Goal: Transaction & Acquisition: Purchase product/service

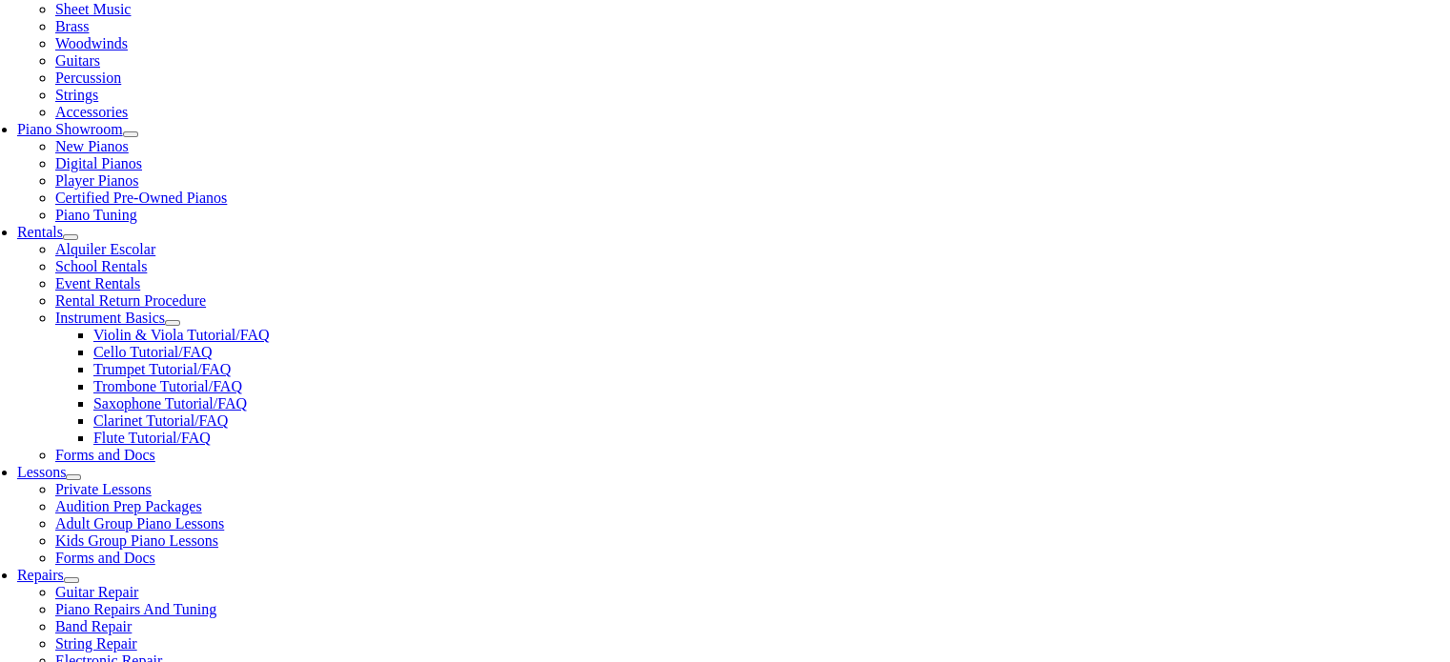
scroll to position [496, 0]
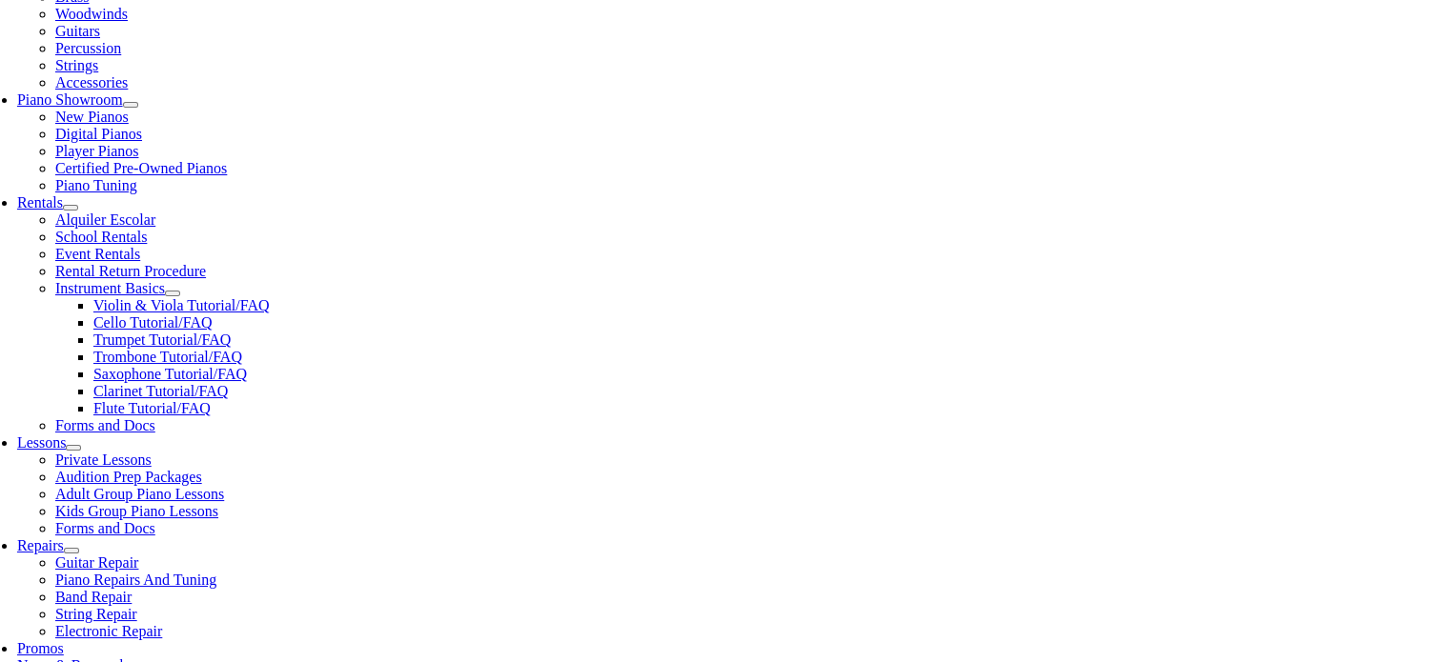
type input "Lio"
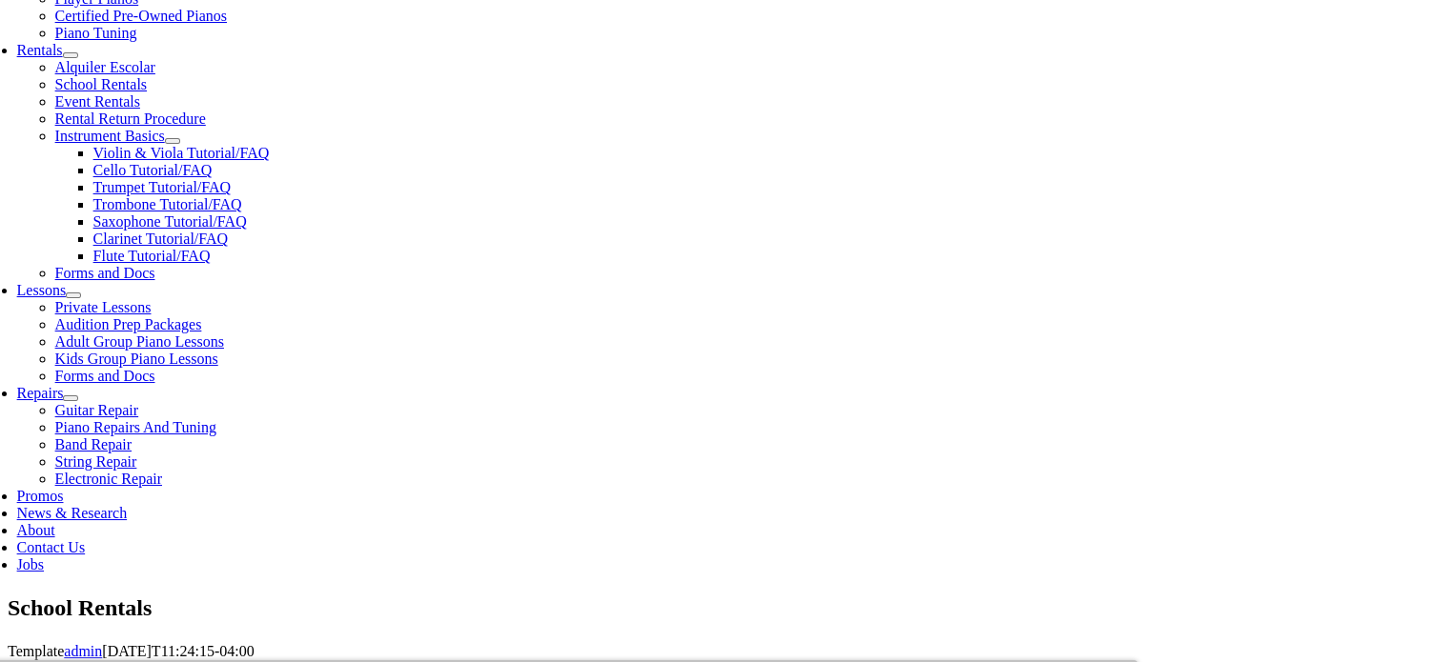
scroll to position [686, 0]
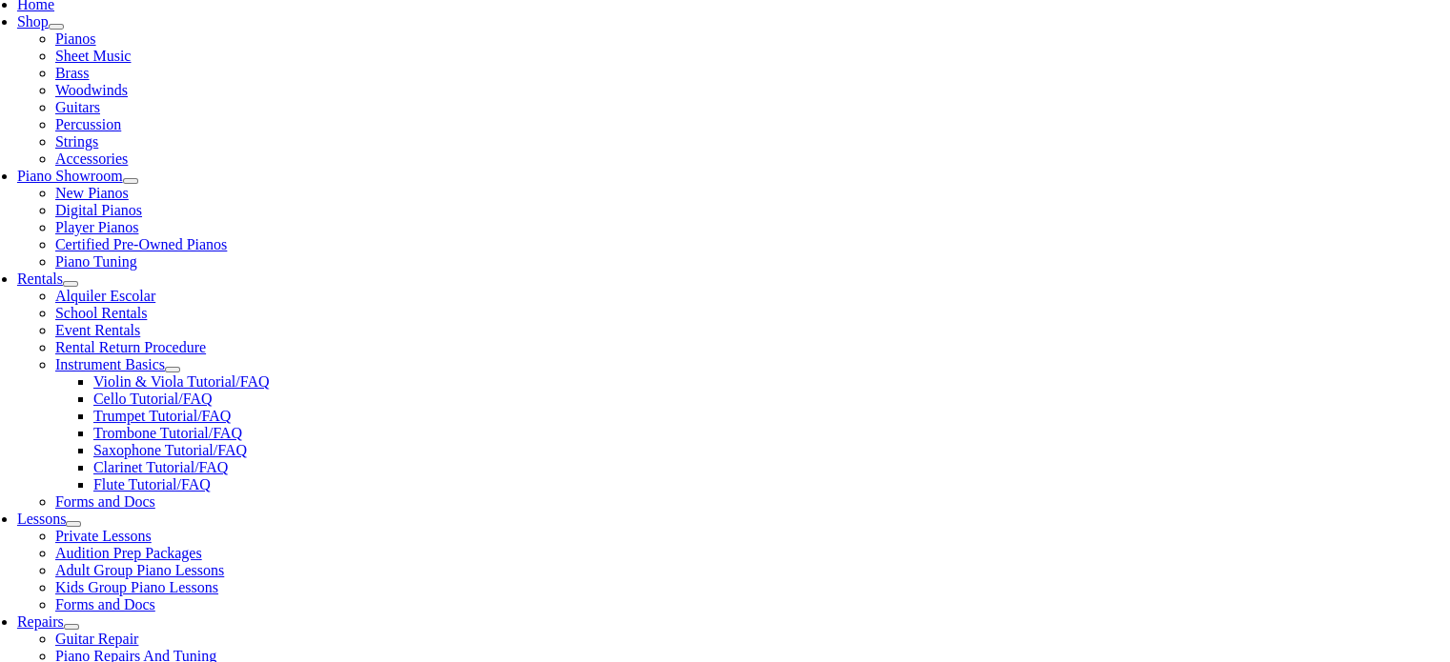
scroll to position [457, 0]
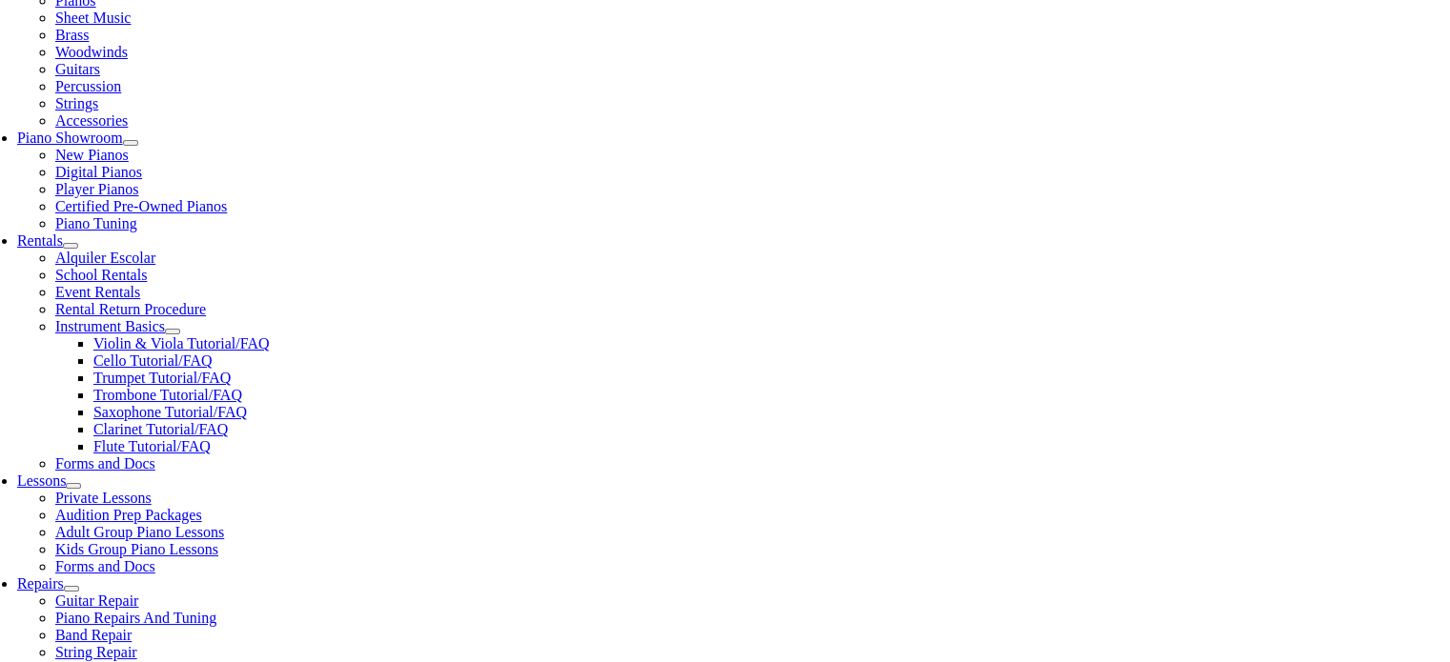
checkbox input"] "true"
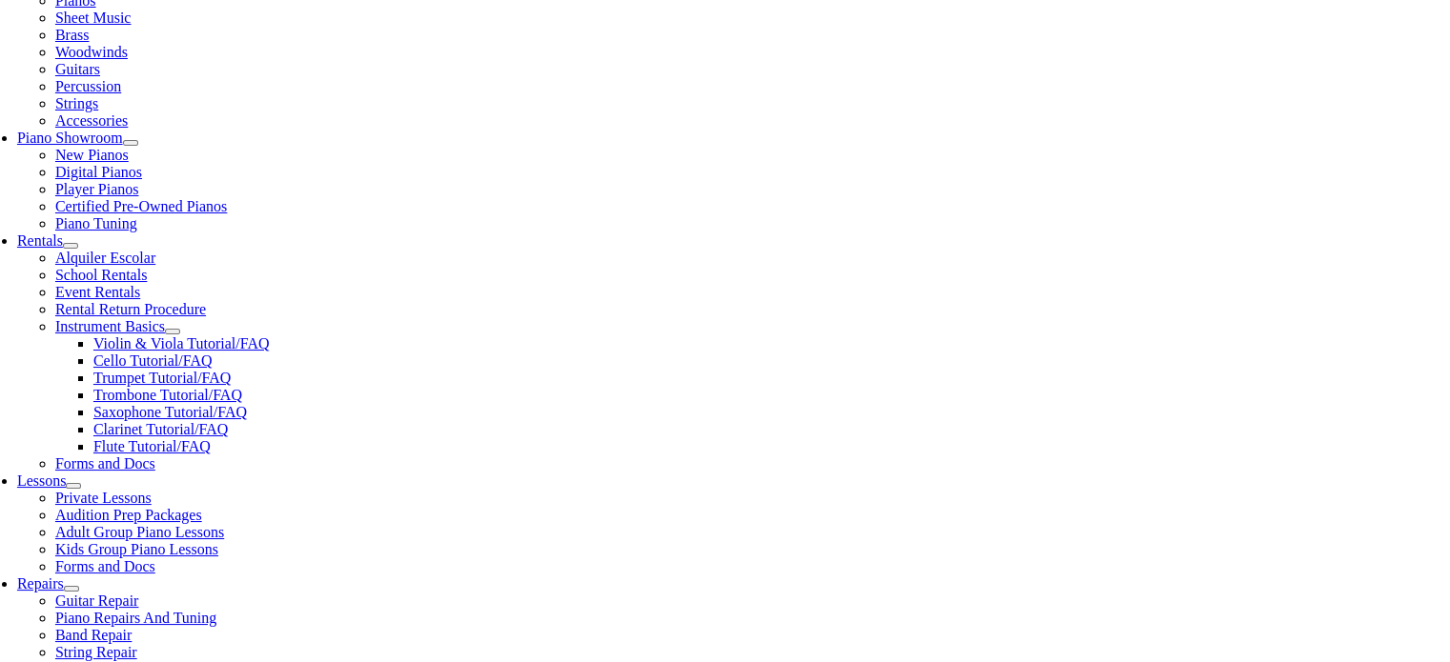
checkbox input"] "true"
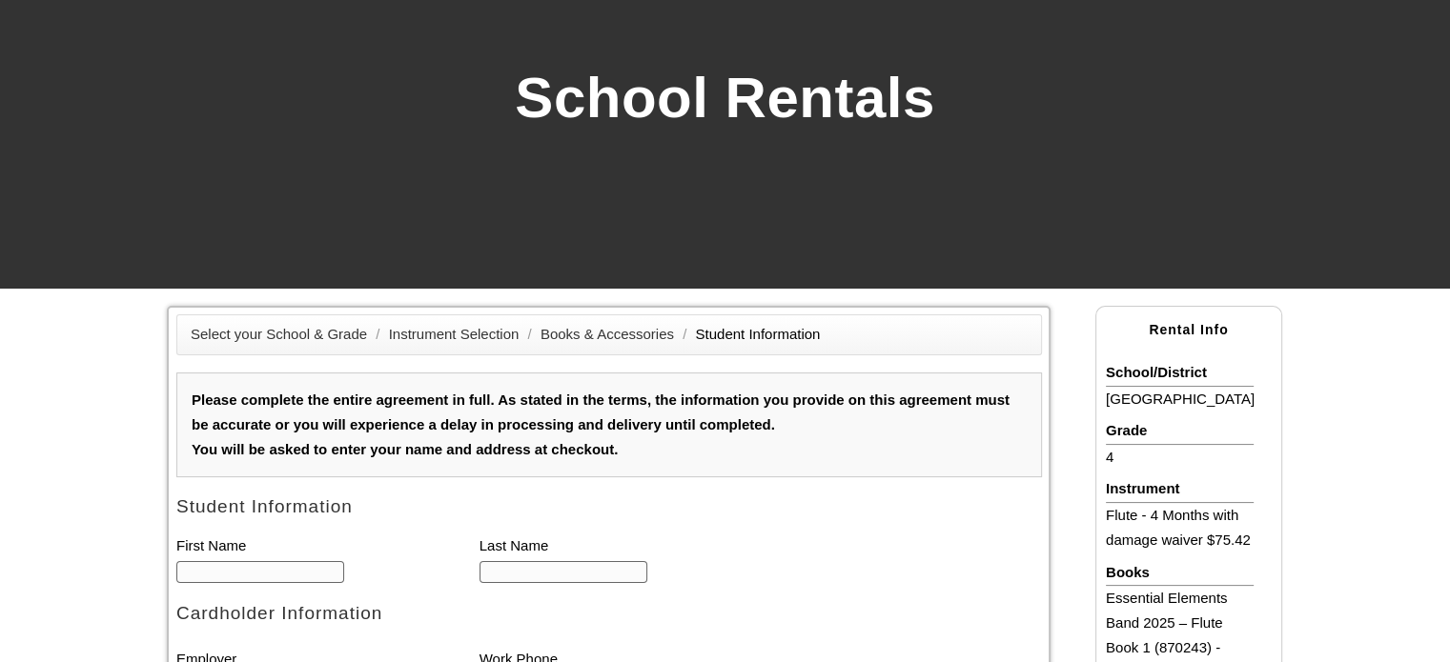
scroll to position [267, 0]
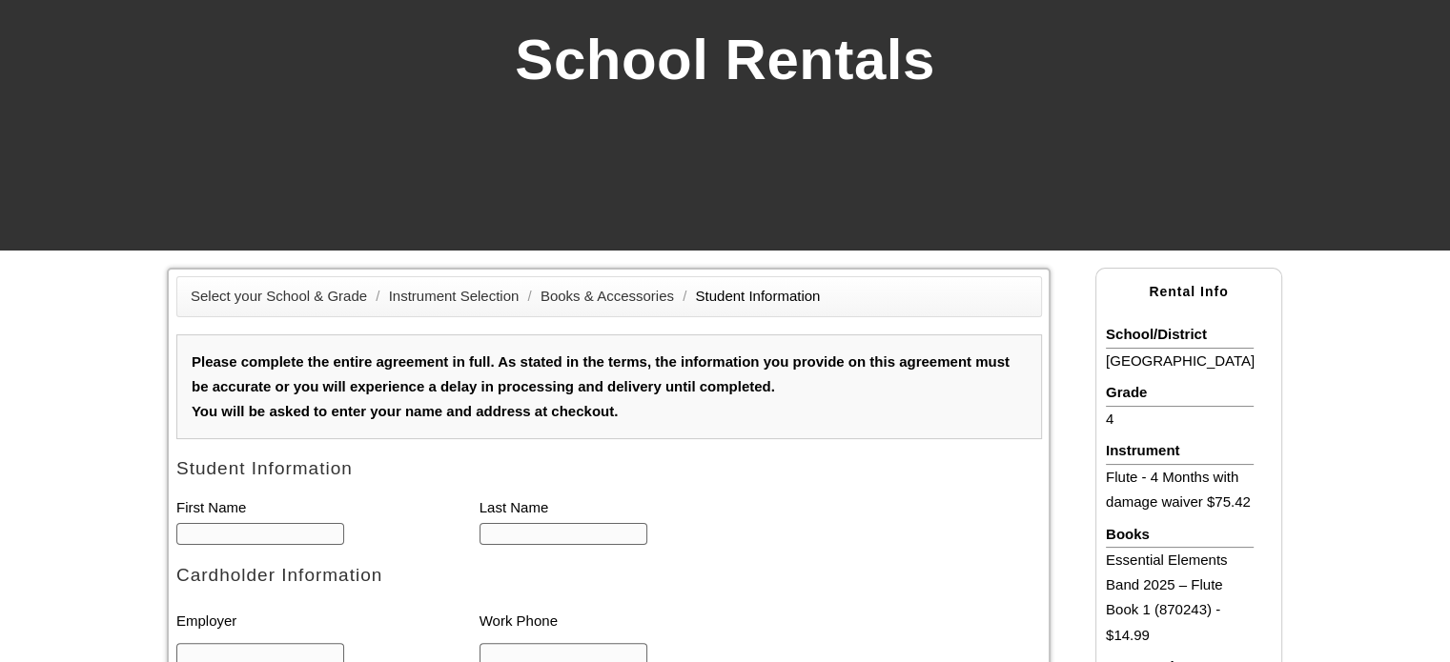
type input "1"
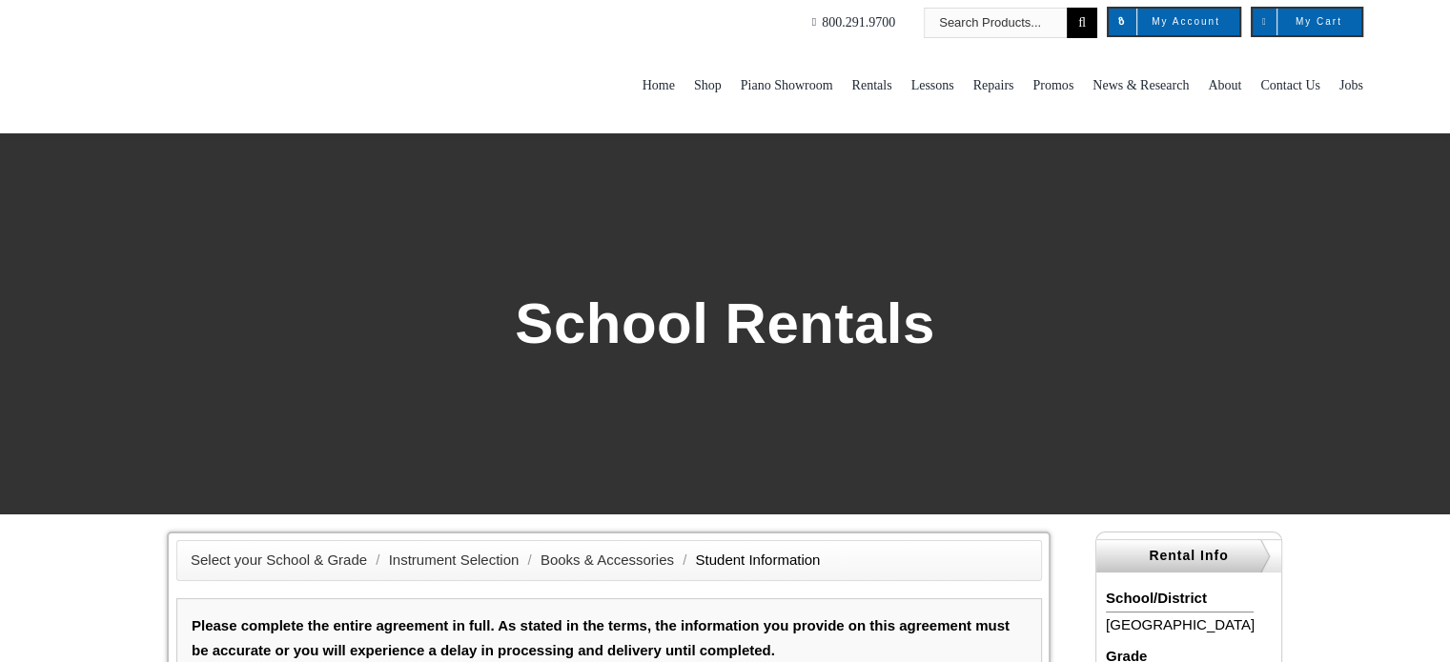
scroll to position [0, 0]
